Goal: Task Accomplishment & Management: Manage account settings

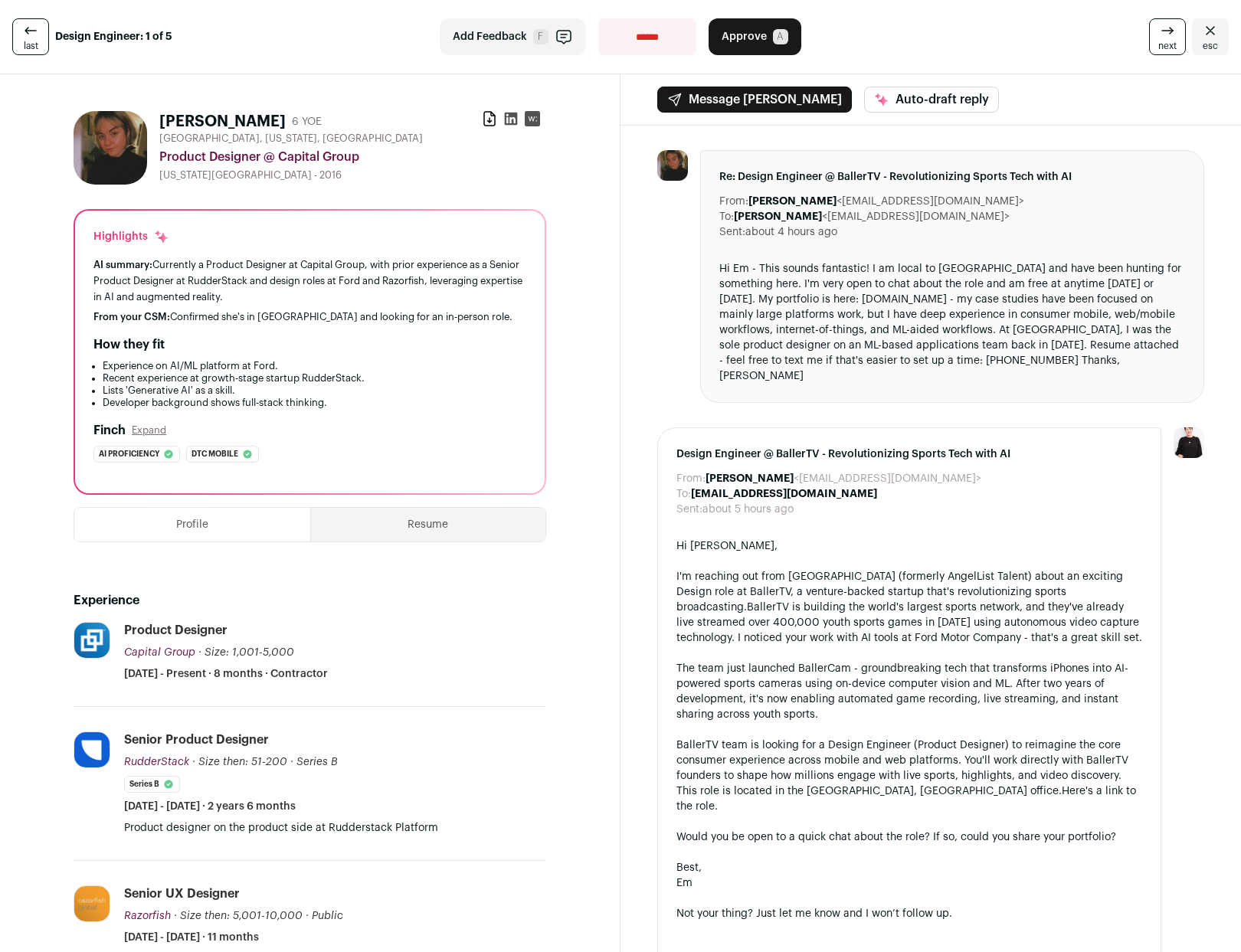
click at [1158, 36] on icon at bounding box center [1167, 31] width 19 height 19
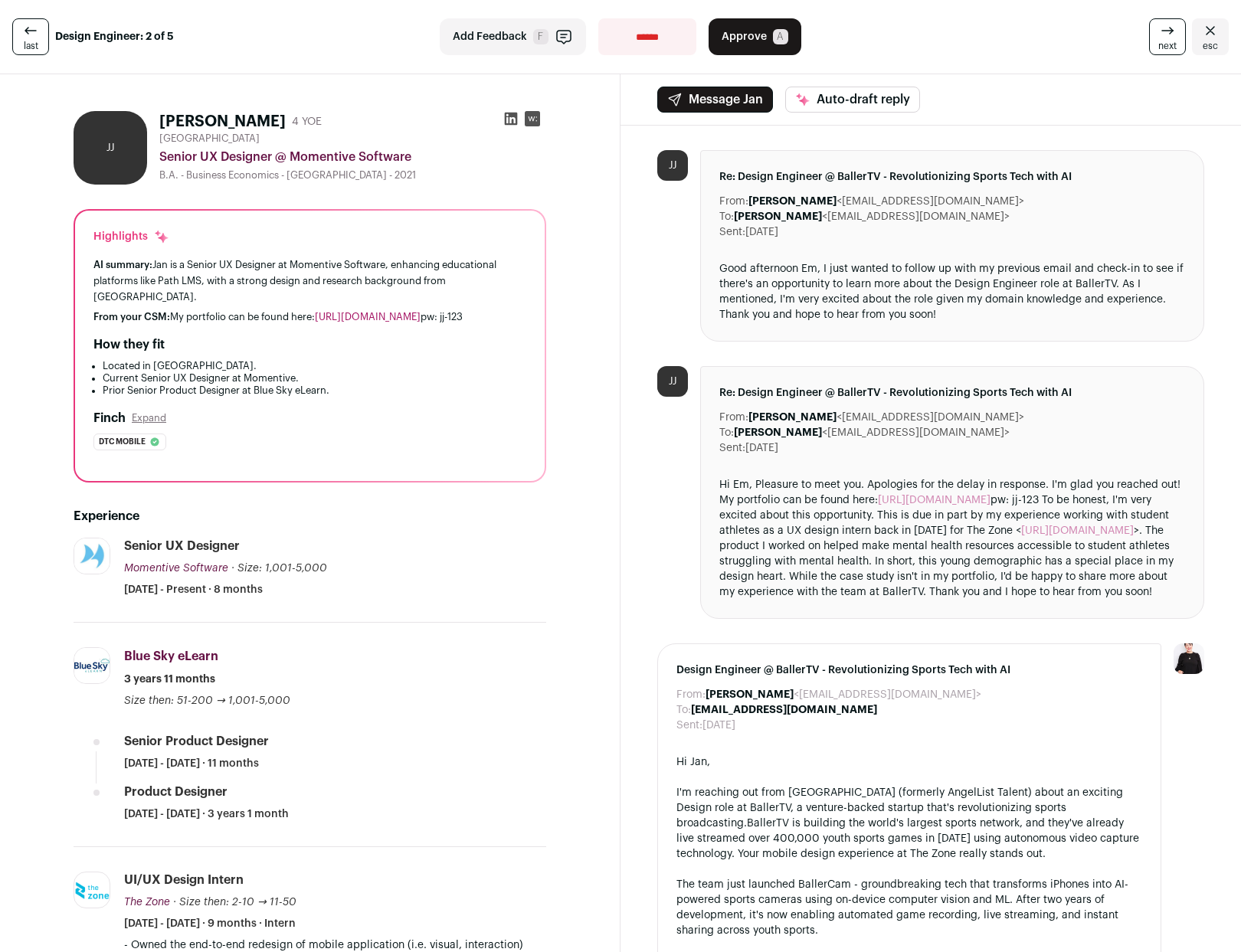
click at [951, 497] on link "[URL][DOMAIN_NAME]" at bounding box center [934, 500] width 113 height 11
click at [743, 30] on span "Approve" at bounding box center [744, 37] width 45 height 15
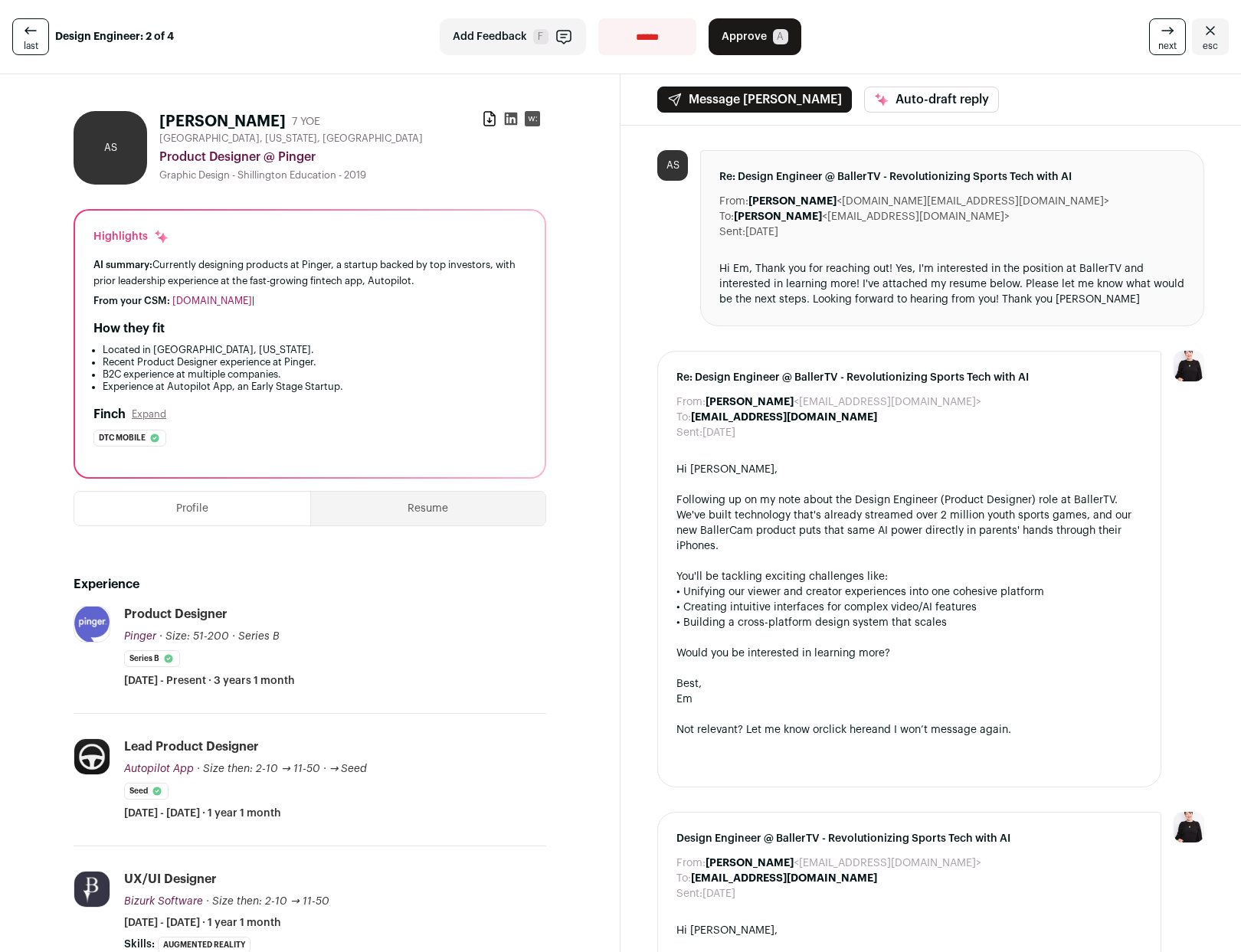
click at [1149, 37] on link "next" at bounding box center [1167, 37] width 37 height 37
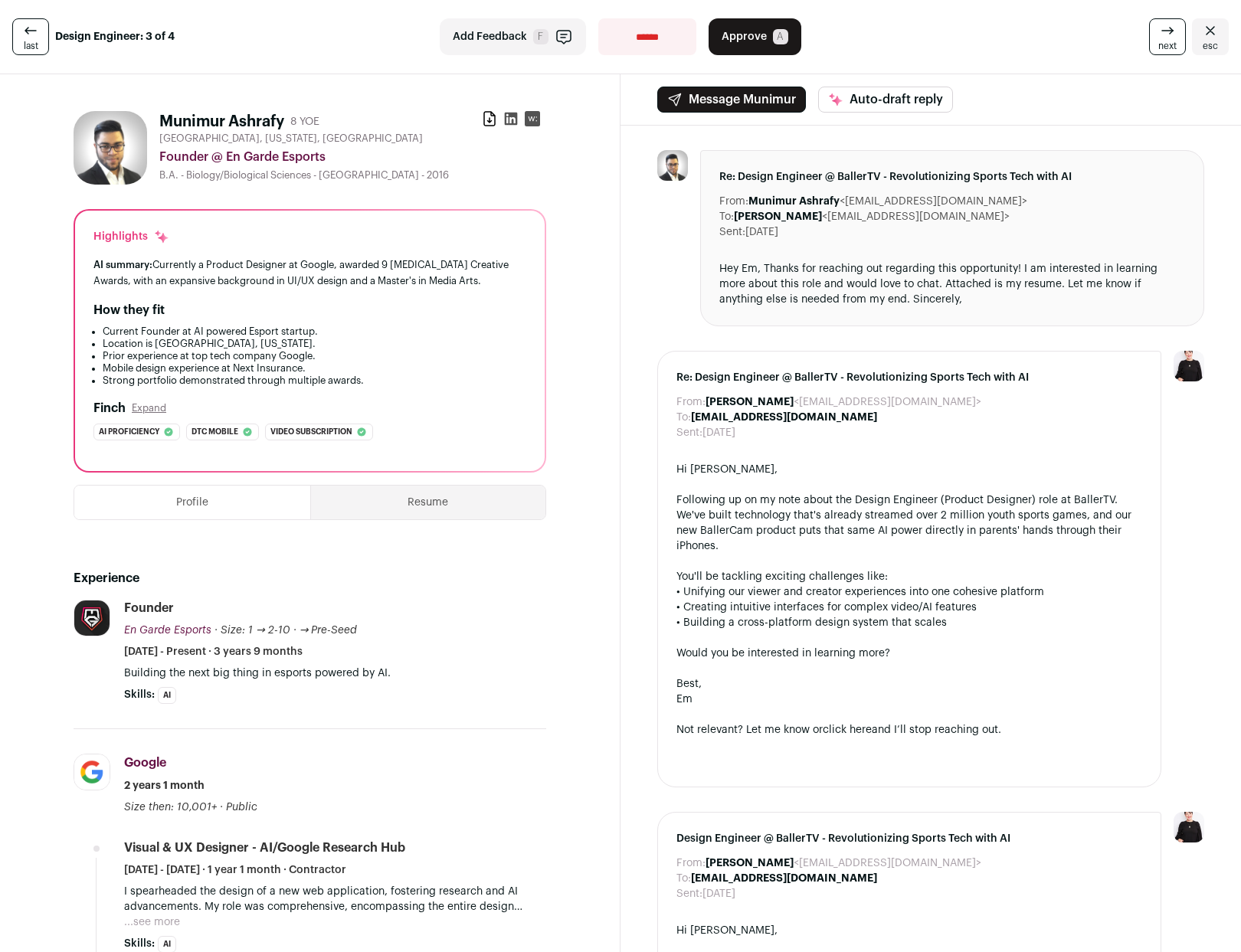
click at [1149, 37] on link "next" at bounding box center [1167, 37] width 37 height 37
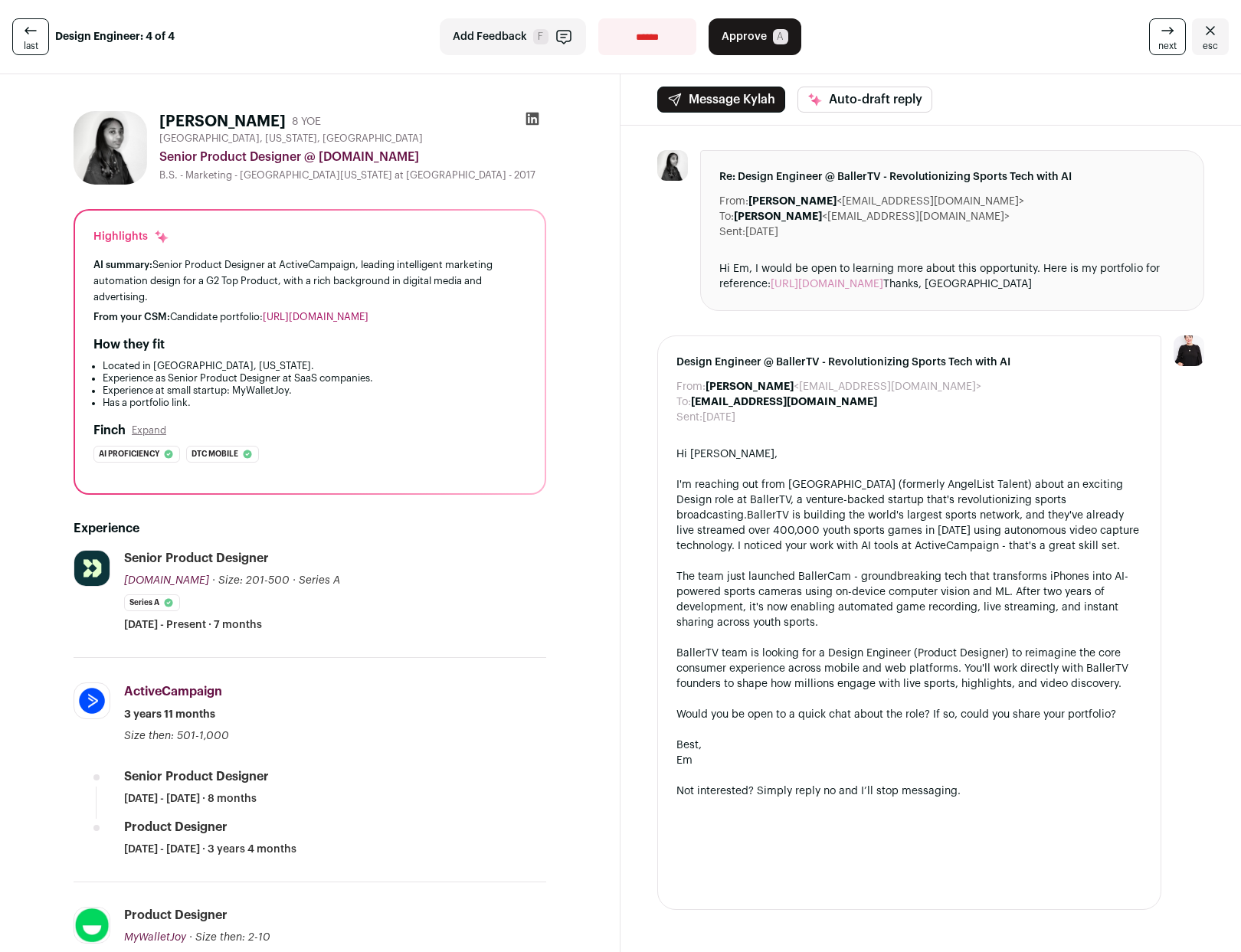
click at [1149, 37] on link "next" at bounding box center [1167, 37] width 37 height 37
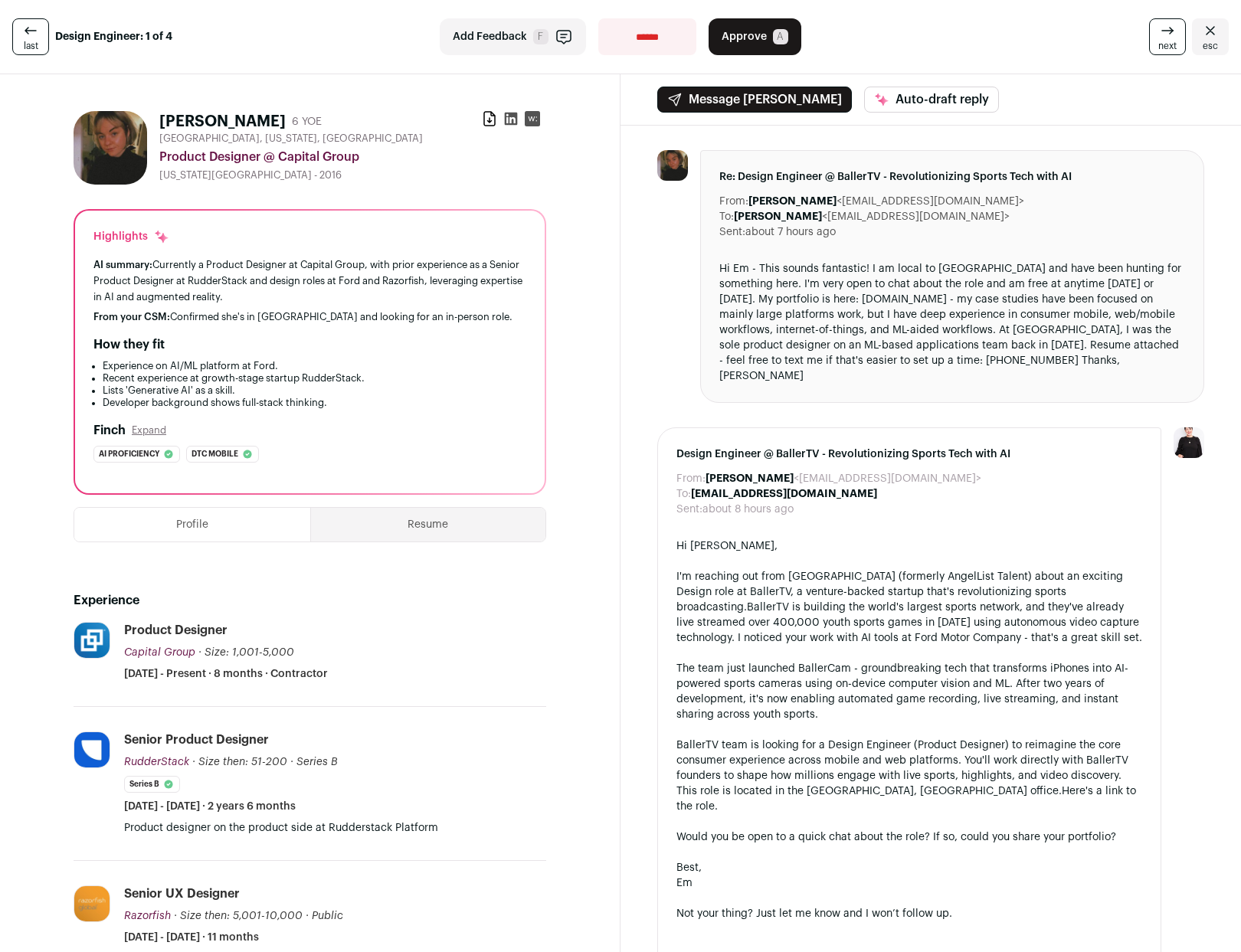
click at [628, 44] on select "**********" at bounding box center [647, 37] width 98 height 37
select select "**********"
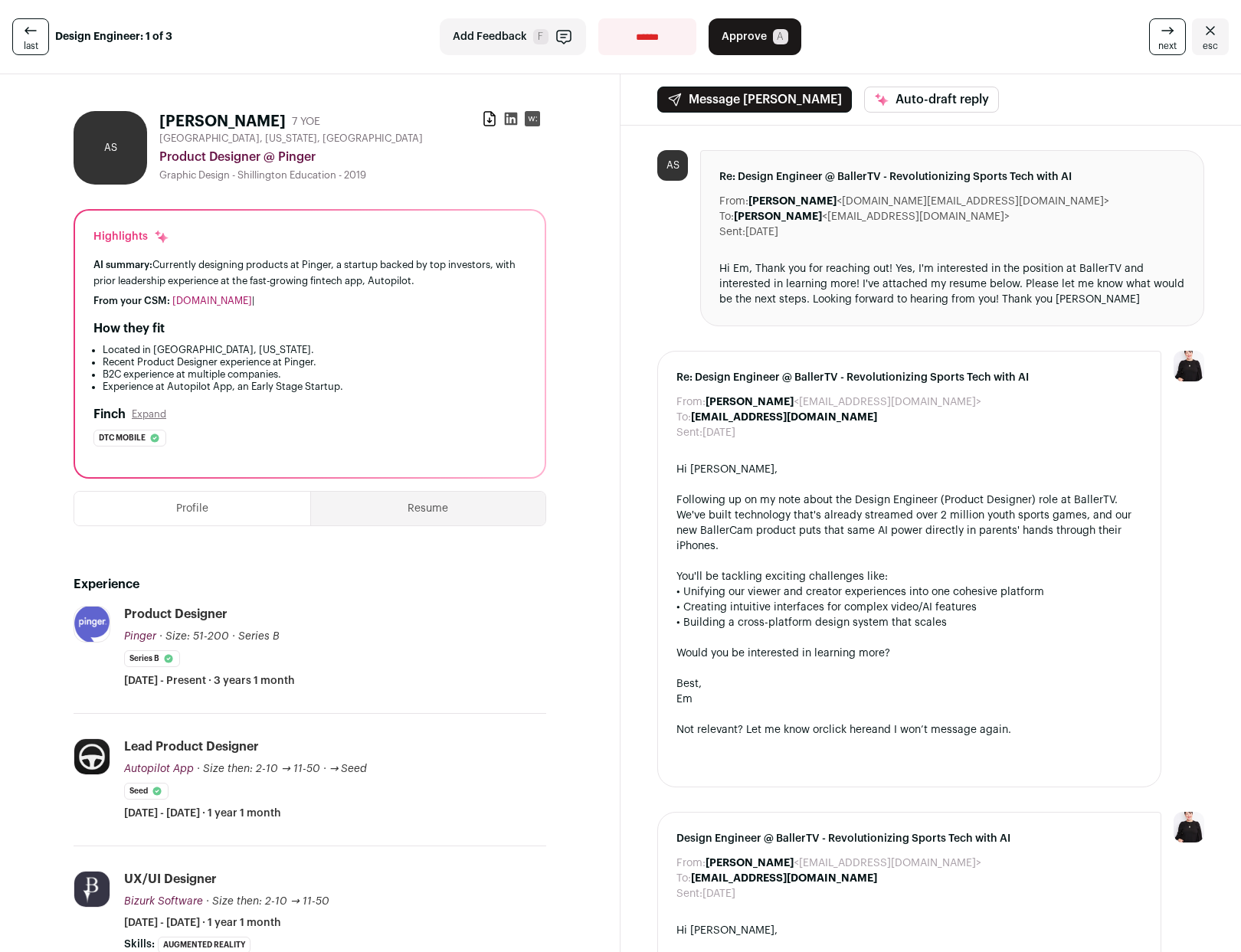
click at [134, 38] on strong "Design Engineer: 1 of 3" at bounding box center [114, 37] width 117 height 15
click at [1203, 46] on span "esc" at bounding box center [1210, 46] width 15 height 12
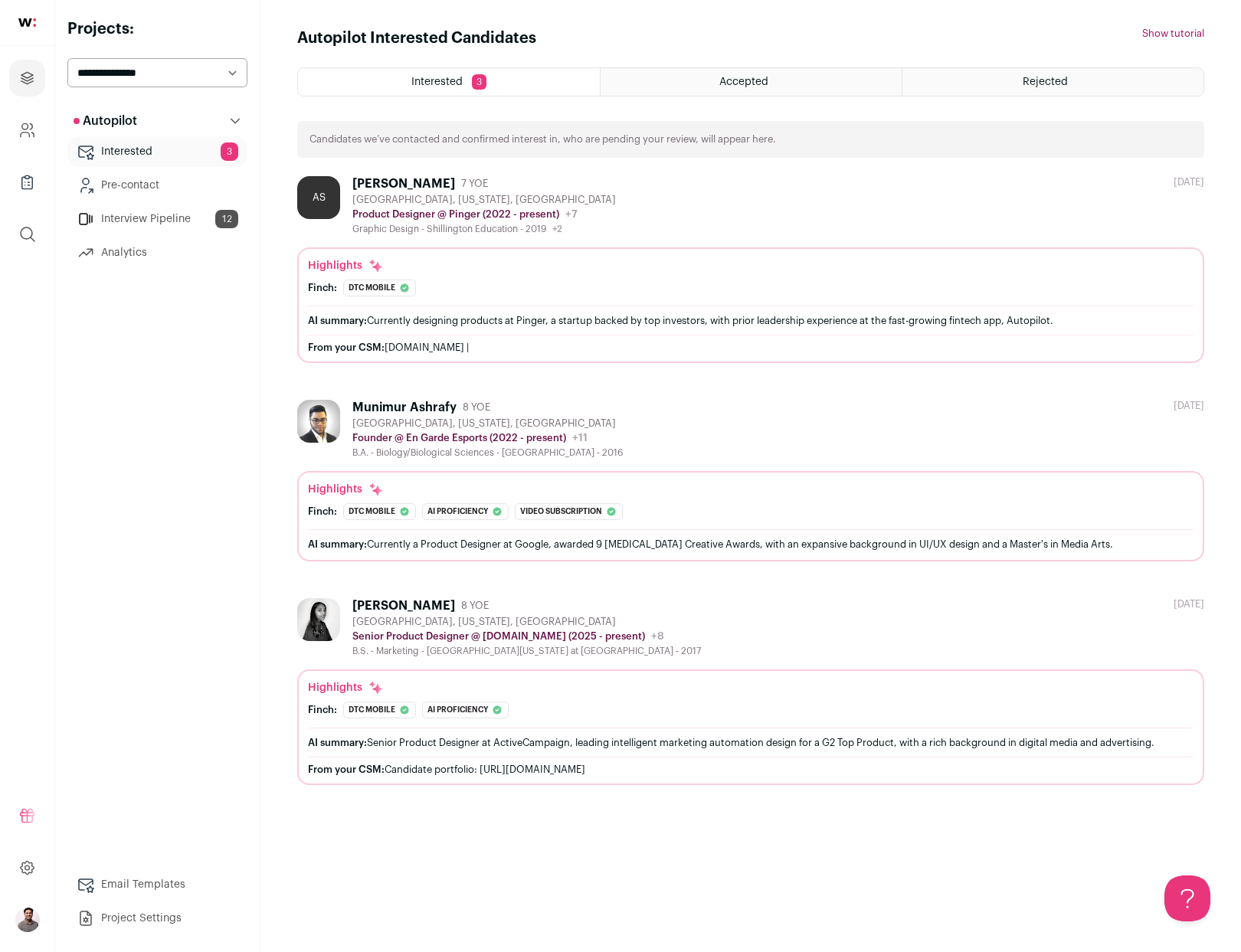
click at [439, 89] on div "Interested 3" at bounding box center [449, 82] width 302 height 27
click at [439, 83] on span "Interested" at bounding box center [437, 82] width 51 height 11
click at [1187, 403] on div "[DATE]" at bounding box center [1189, 406] width 31 height 12
click at [97, 226] on link "Interview Pipeline 12" at bounding box center [157, 219] width 180 height 31
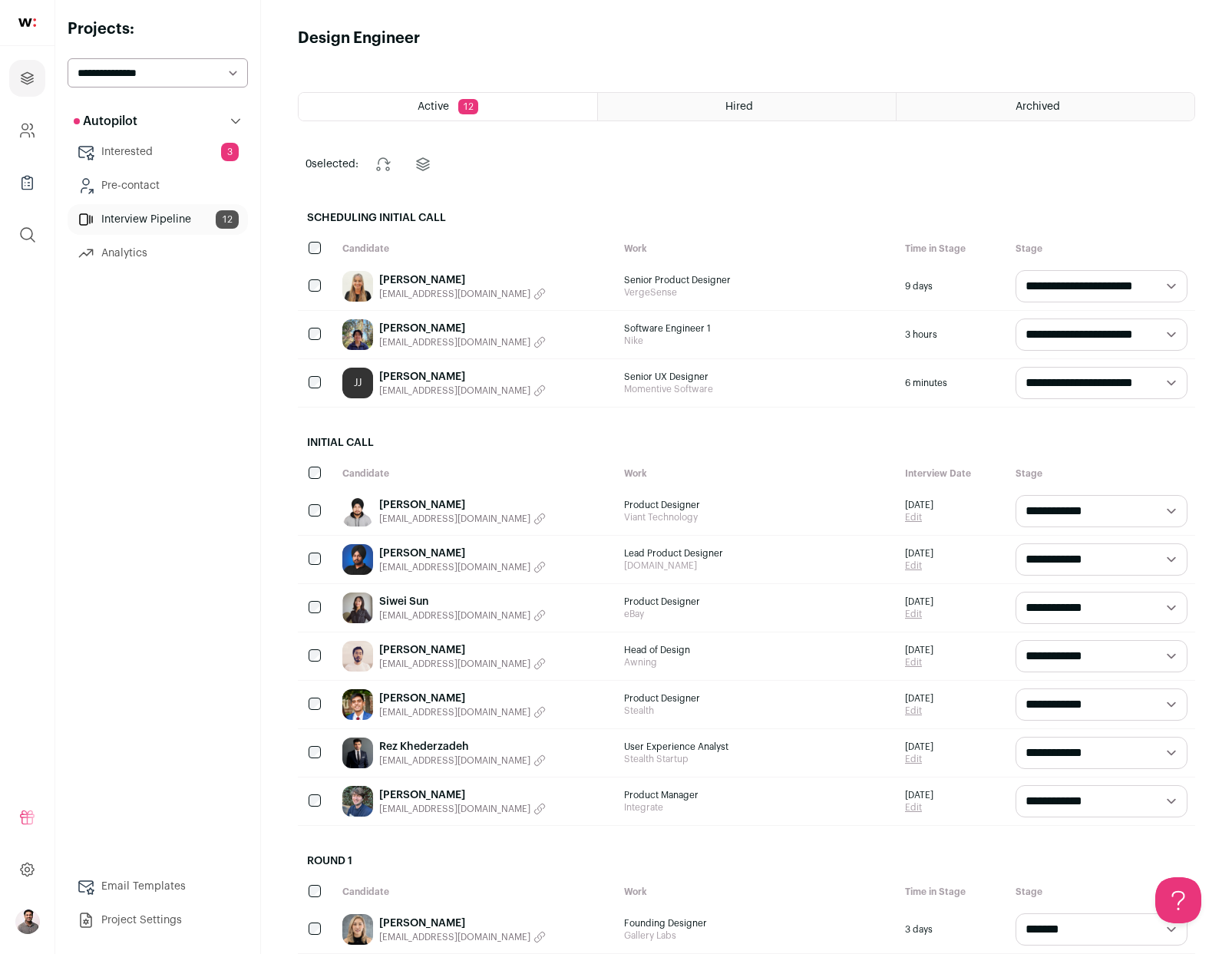
click at [422, 372] on link "[PERSON_NAME]" at bounding box center [462, 377] width 167 height 15
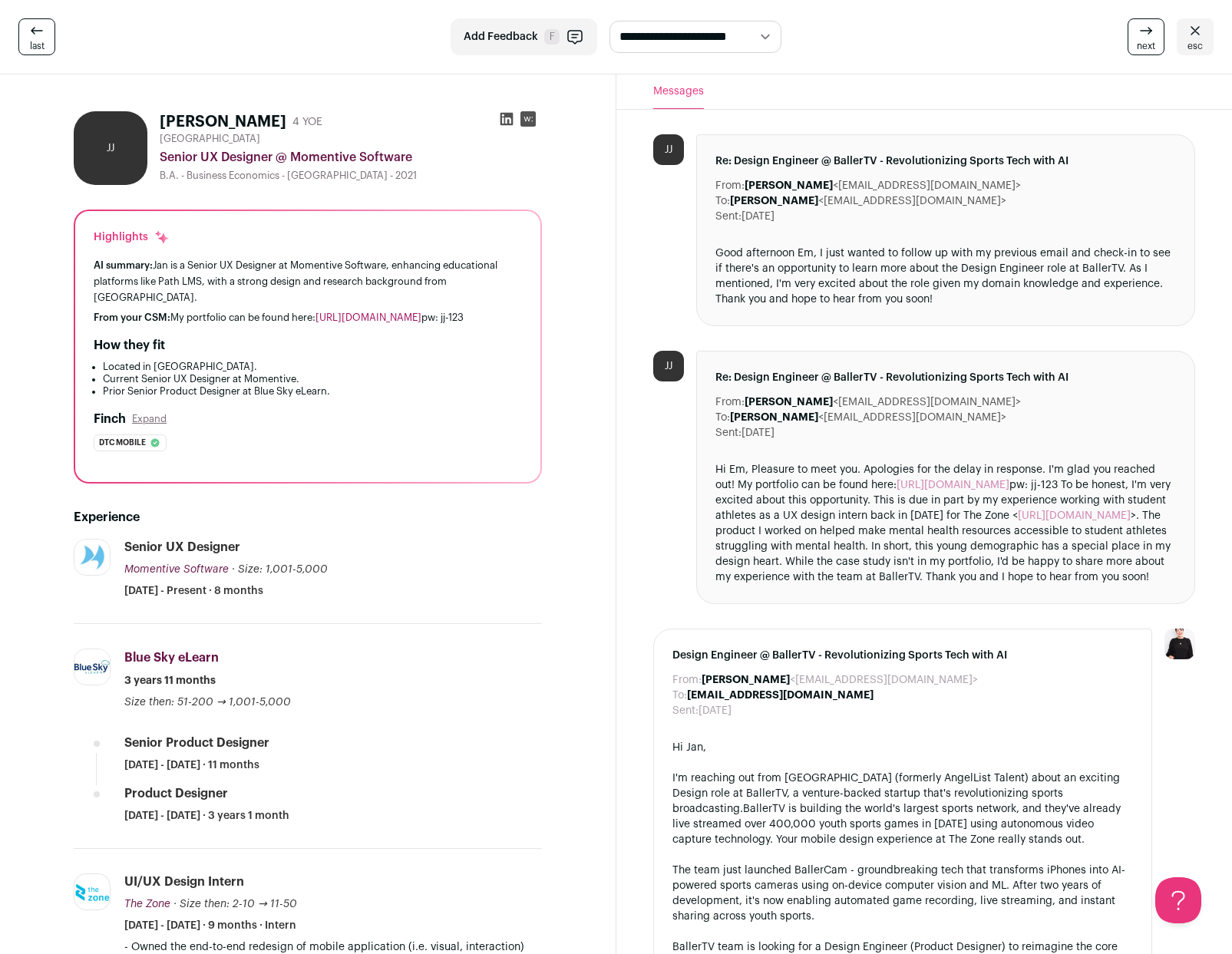
click at [394, 313] on link "https://www.janjosef.com/" at bounding box center [368, 318] width 106 height 10
drag, startPoint x: 497, startPoint y: 300, endPoint x: 467, endPoint y: 303, distance: 30.1
click at [467, 312] on div "From your CSM: My portfolio can be found here: https://www.janjosef.com/ pw: jj…" at bounding box center [307, 318] width 428 height 12
copy div "jj-123"
click at [363, 312] on div "From your CSM: My portfolio can be found here: https://www.janjosef.com/ pw: jj…" at bounding box center [307, 318] width 428 height 12
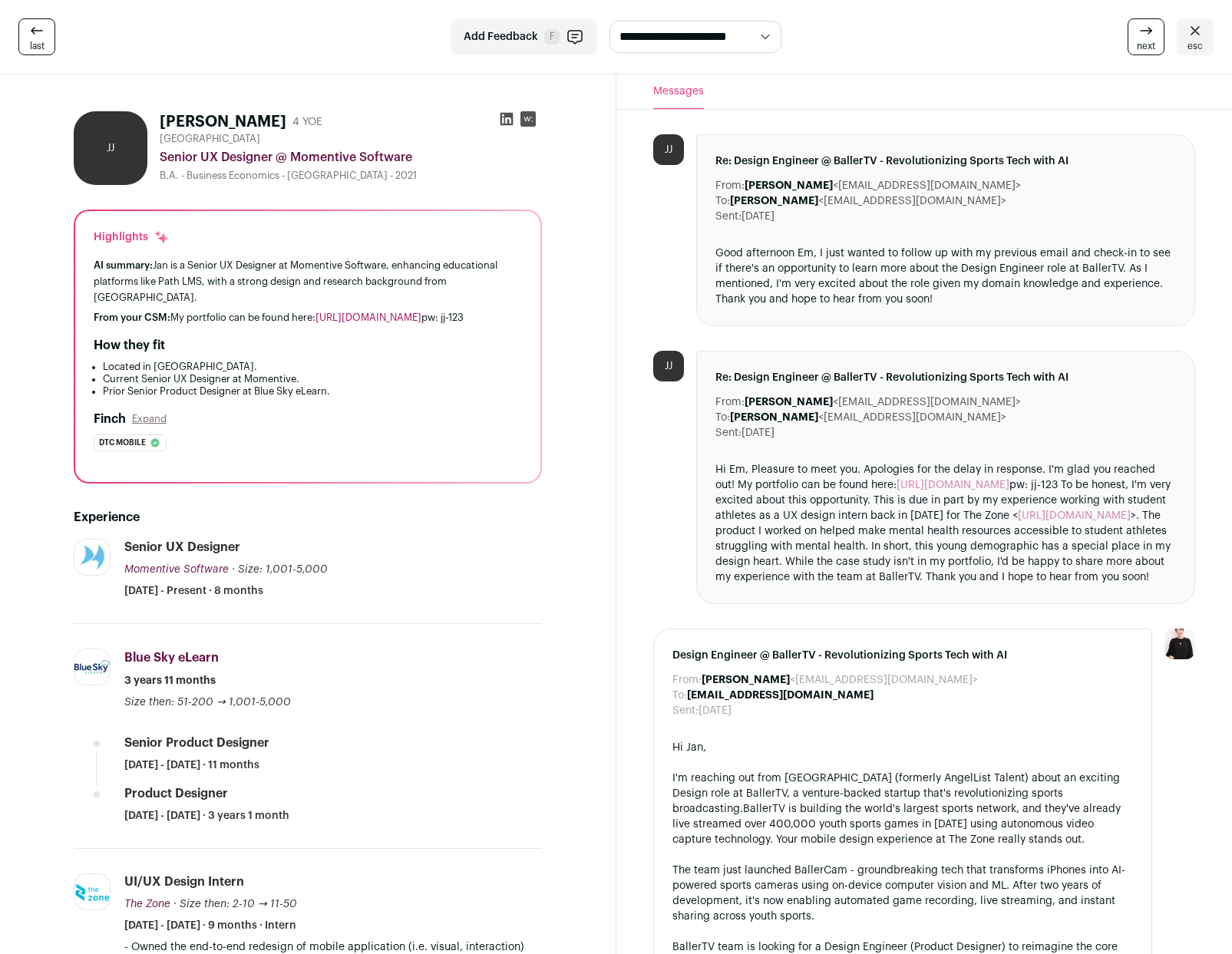
click at [374, 313] on link "https://www.janjosef.com/" at bounding box center [368, 318] width 106 height 10
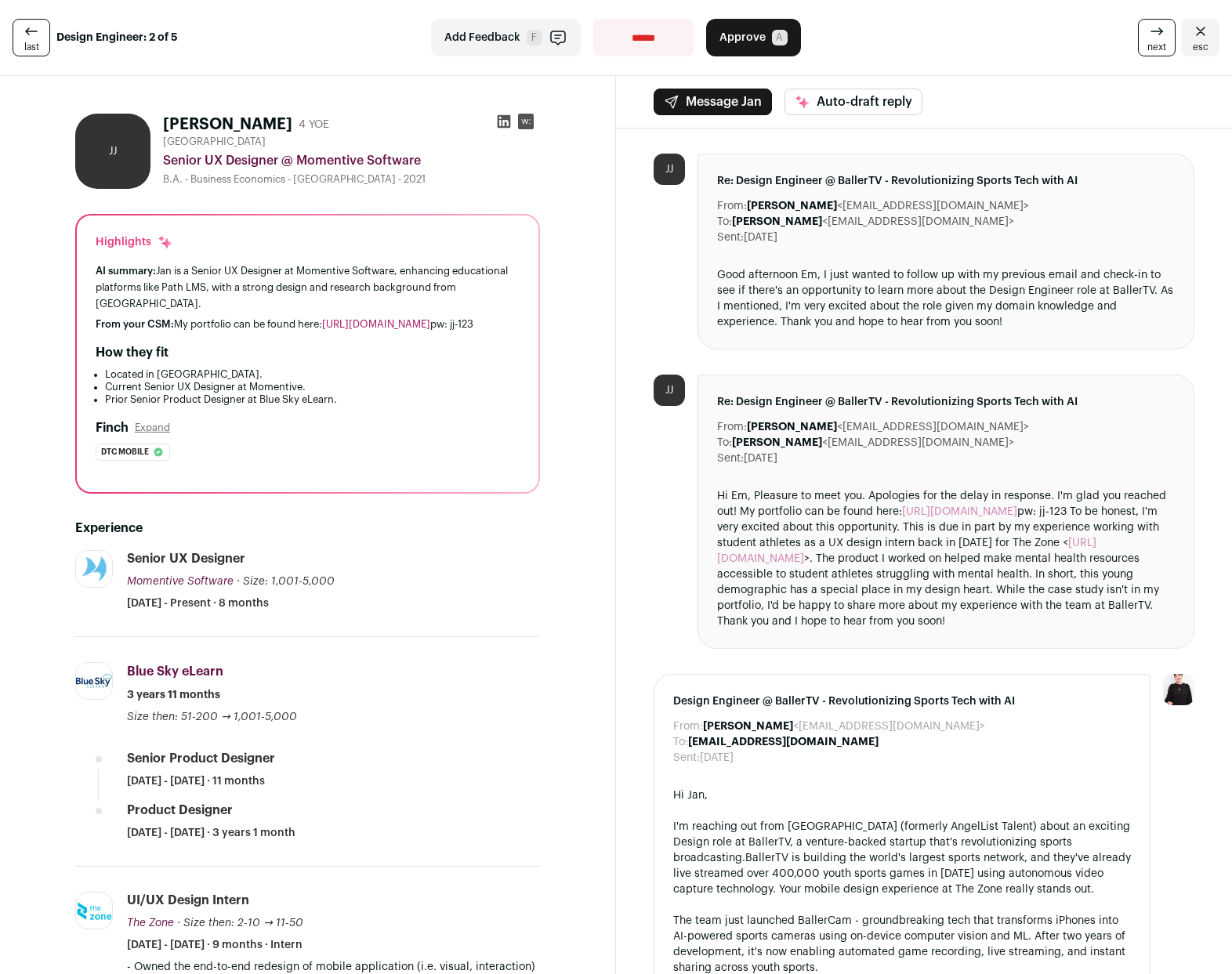
click at [957, 508] on link "[URL][DOMAIN_NAME]" at bounding box center [960, 511] width 115 height 11
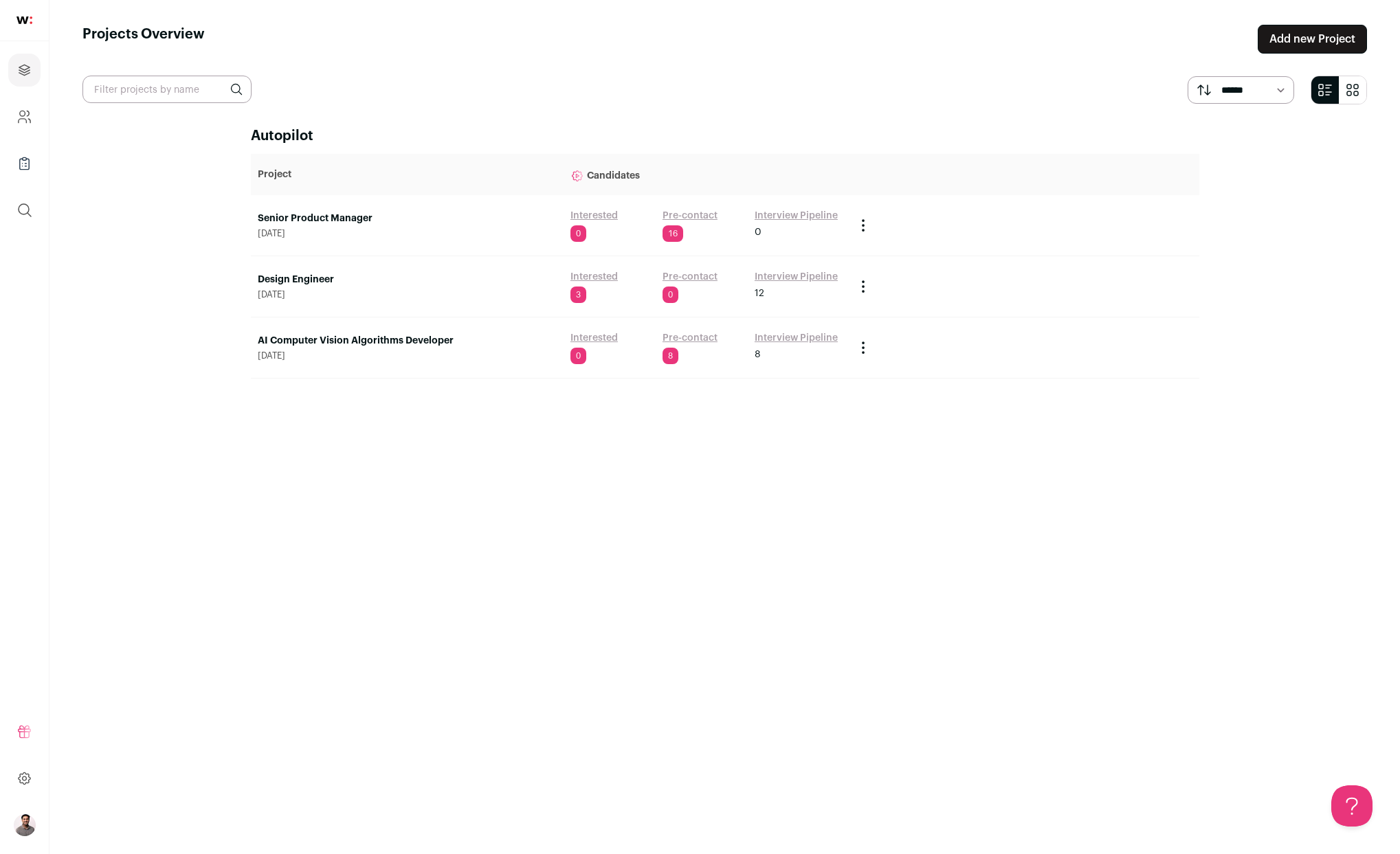
click at [779, 280] on link "Interview Pipeline" at bounding box center [796, 277] width 83 height 14
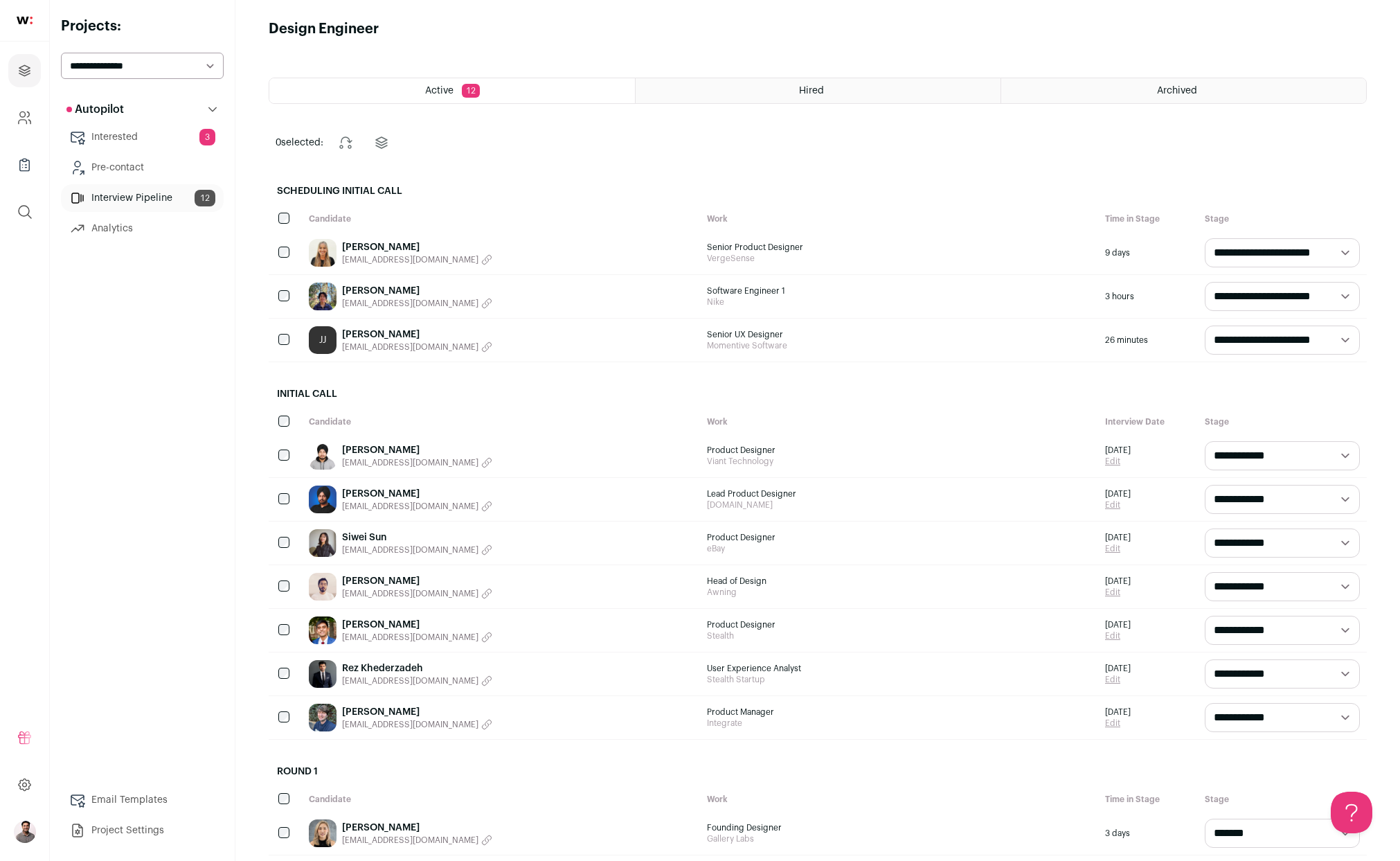
scroll to position [9, 0]
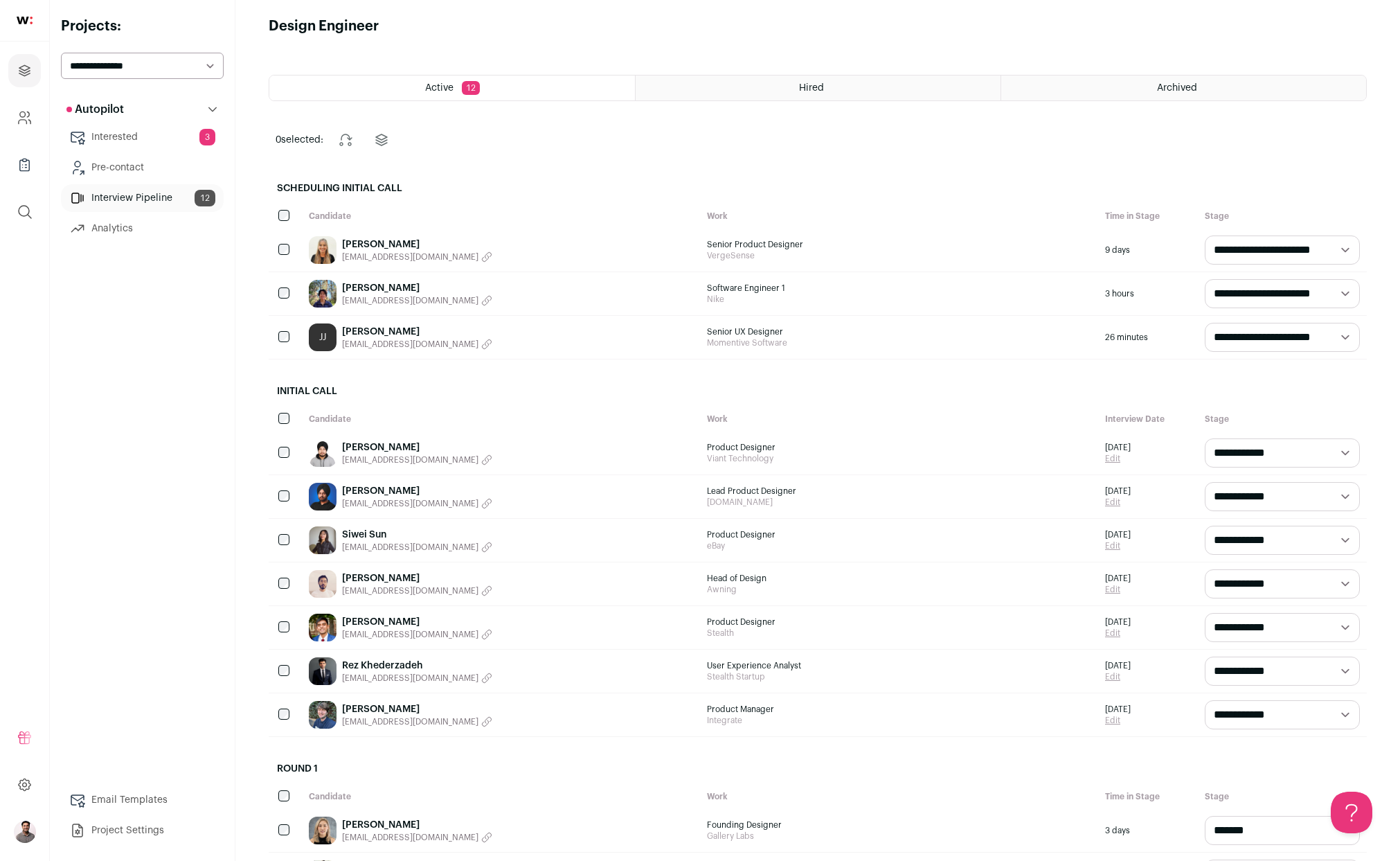
click at [354, 580] on link "[PERSON_NAME]" at bounding box center [417, 578] width 151 height 14
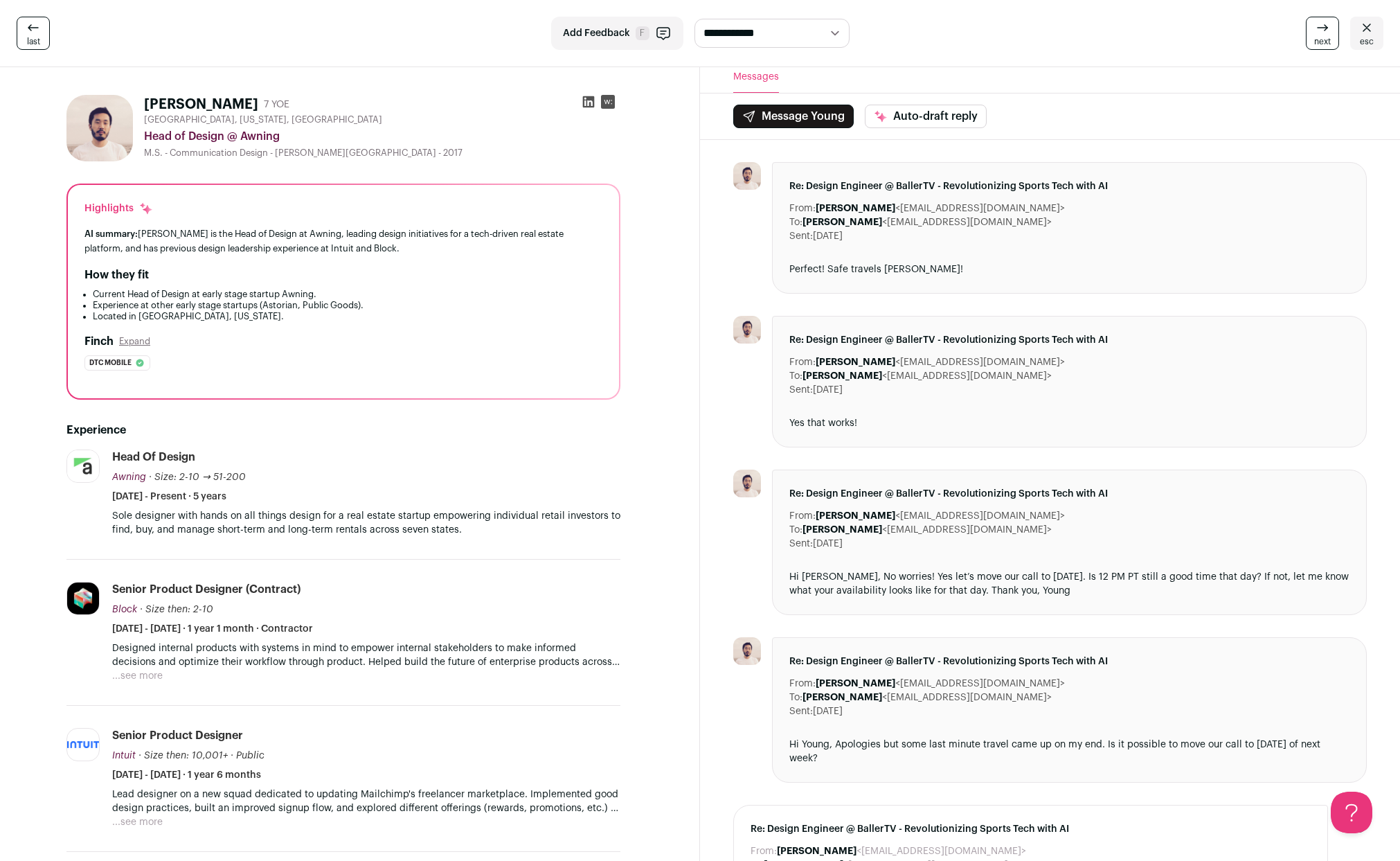
scroll to position [12, 0]
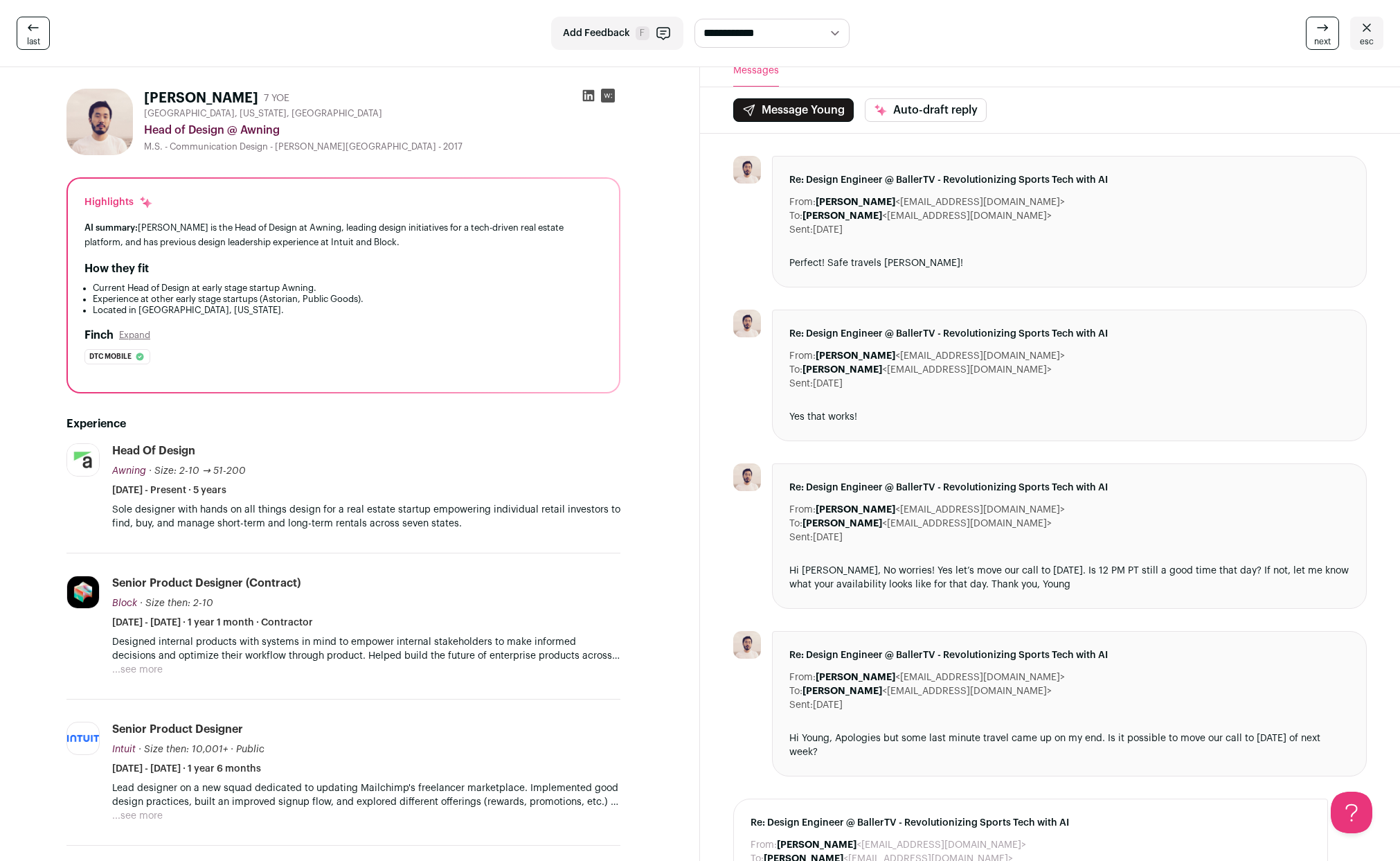
click at [144, 669] on button "...see more" at bounding box center [137, 670] width 50 height 14
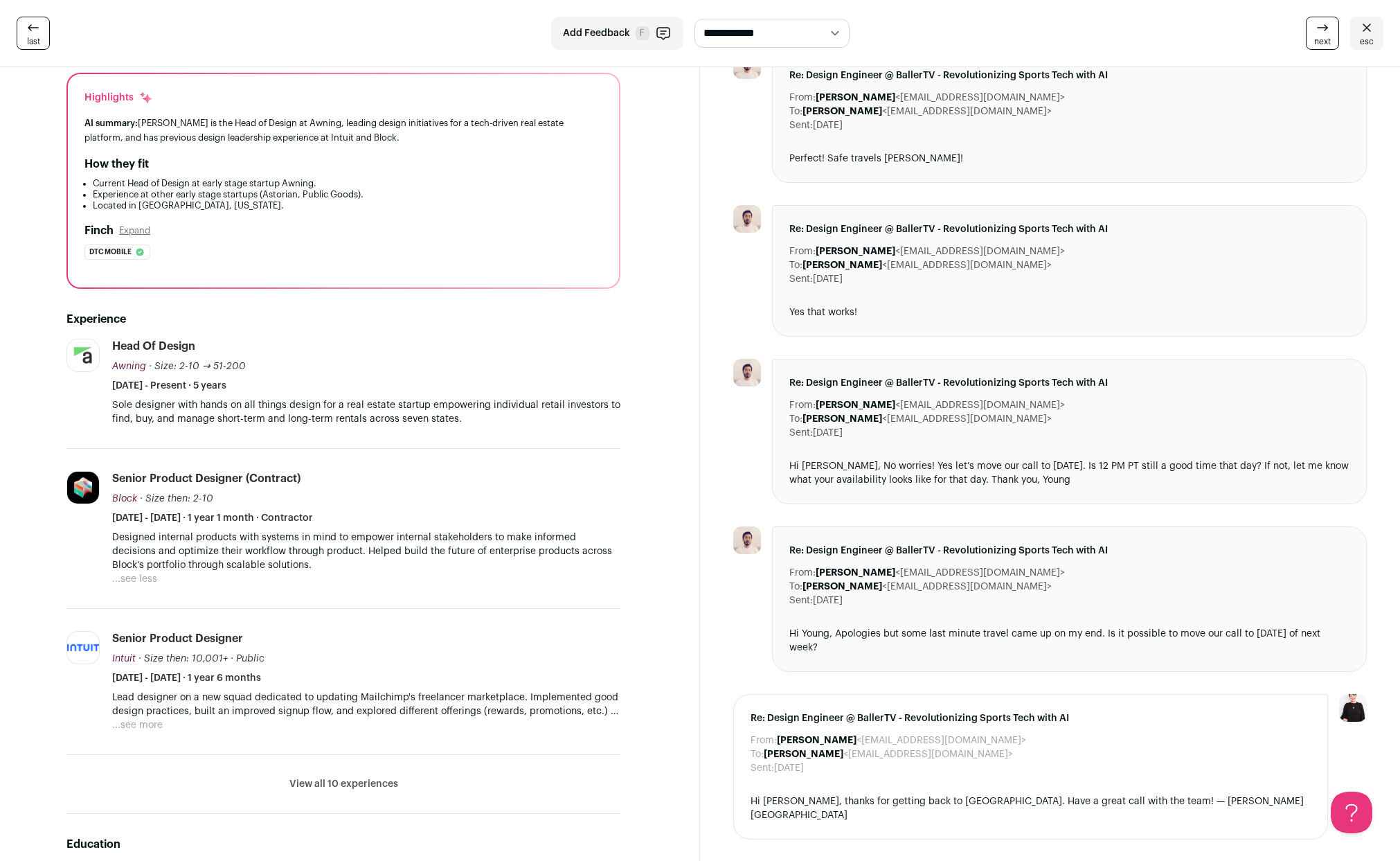
scroll to position [118, 0]
click at [131, 722] on button "...see more" at bounding box center [137, 723] width 50 height 14
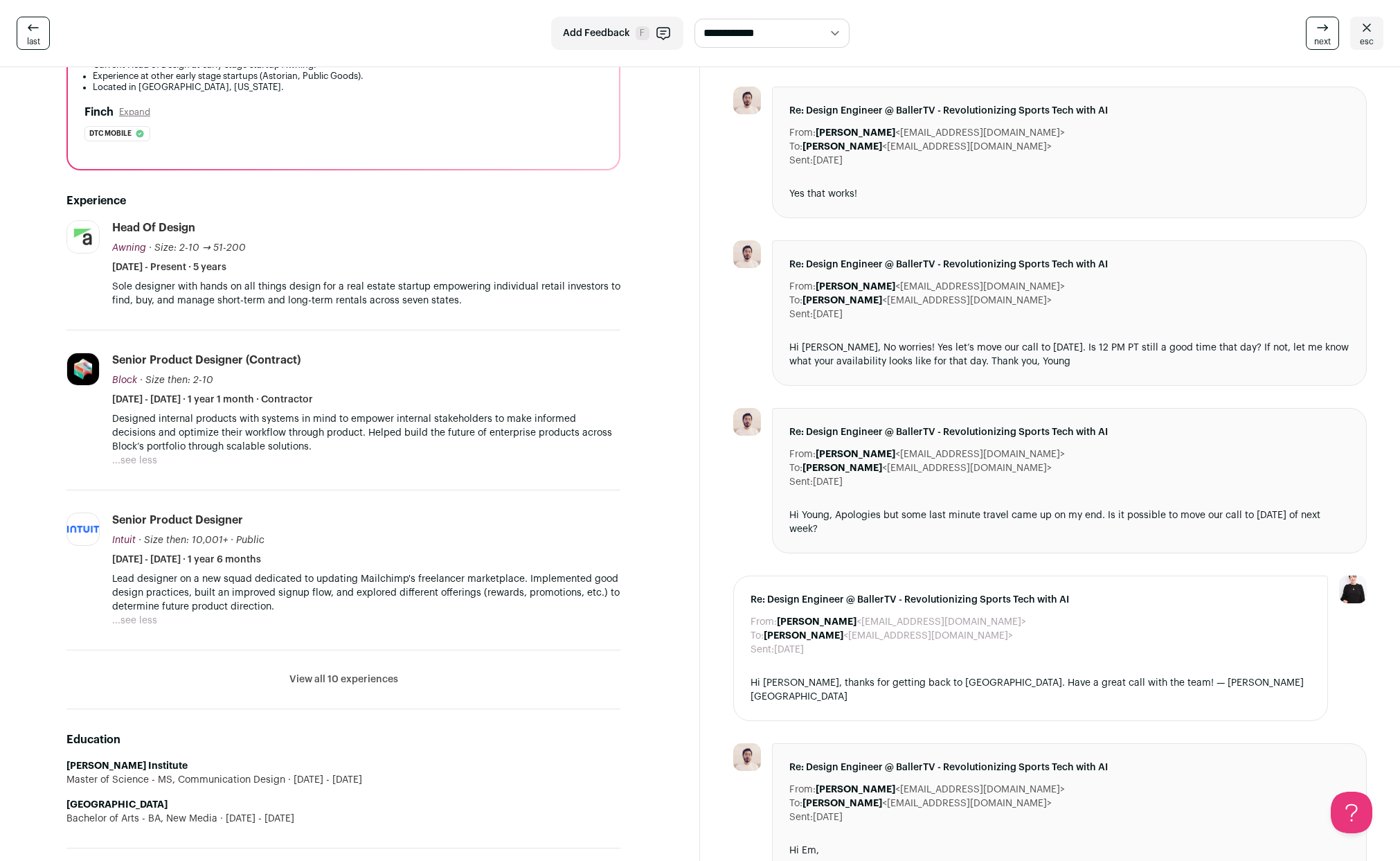
scroll to position [179, 0]
